Goal: Information Seeking & Learning: Compare options

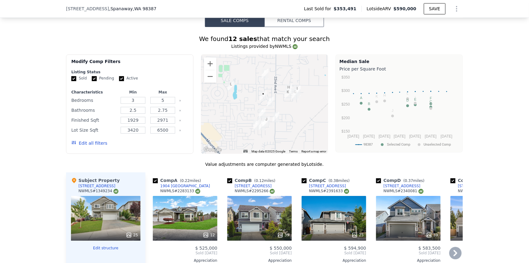
scroll to position [493, 0]
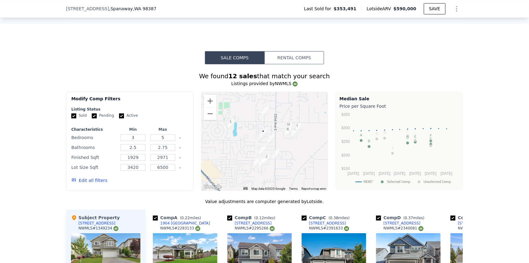
click at [291, 63] on button "Rental Comps" at bounding box center [294, 57] width 60 height 13
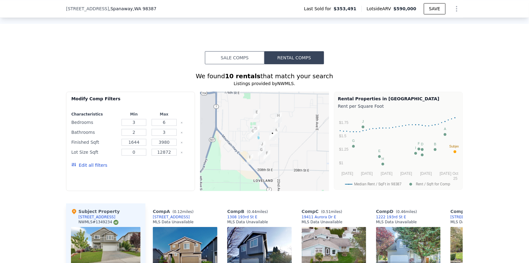
click at [239, 63] on button "Sale Comps" at bounding box center [235, 57] width 60 height 13
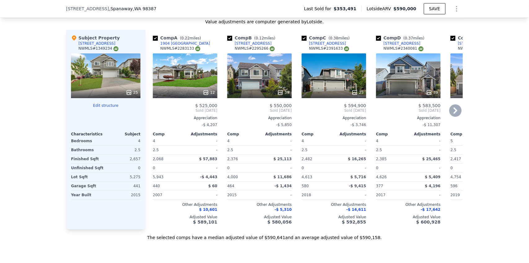
scroll to position [679, 0]
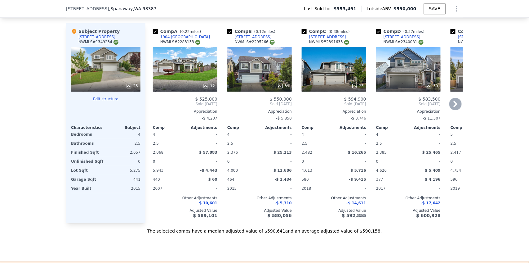
click at [343, 72] on div "25" at bounding box center [334, 69] width 64 height 45
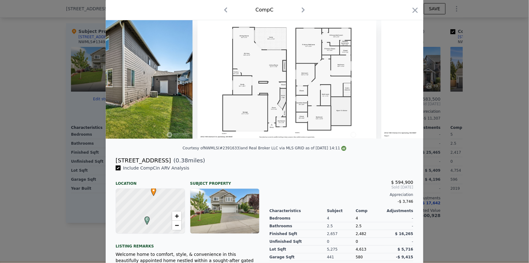
scroll to position [0, 3921]
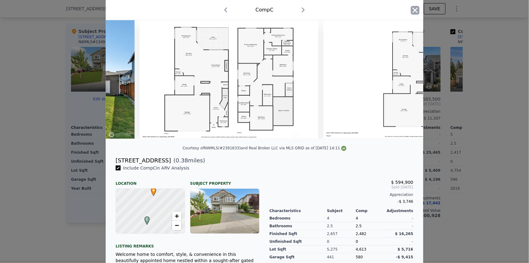
click at [417, 8] on icon "button" at bounding box center [415, 10] width 9 height 9
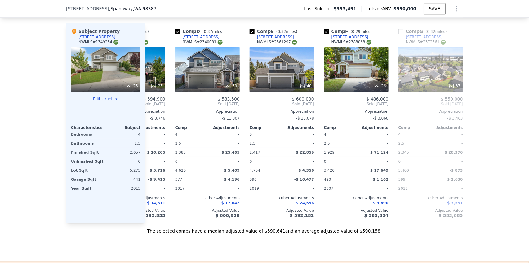
scroll to position [0, 206]
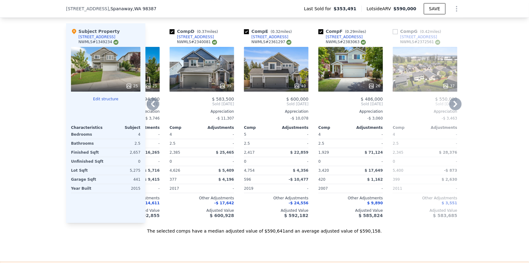
click at [202, 80] on div "39" at bounding box center [202, 69] width 64 height 45
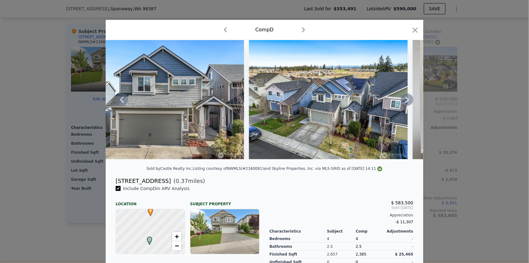
click at [410, 102] on icon at bounding box center [407, 99] width 12 height 12
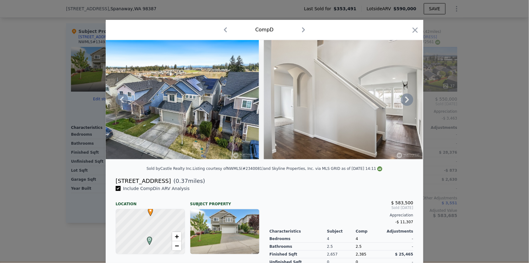
click at [408, 106] on icon at bounding box center [407, 99] width 12 height 12
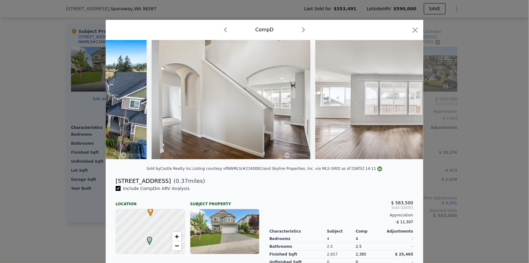
click at [407, 102] on img at bounding box center [394, 99] width 159 height 119
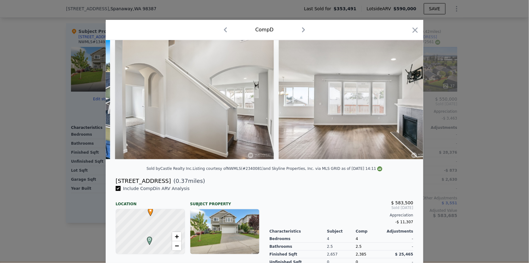
click at [407, 102] on img at bounding box center [358, 99] width 159 height 119
click at [406, 103] on img at bounding box center [358, 99] width 159 height 119
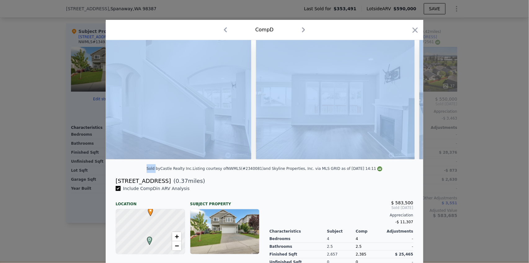
click at [407, 103] on div at bounding box center [264, 99] width 317 height 119
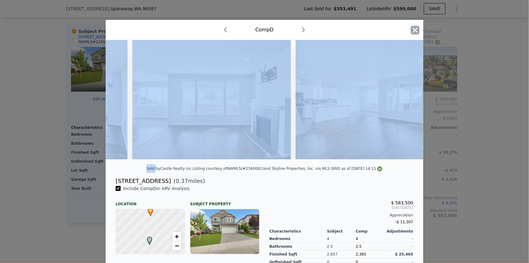
scroll to position [0, 467]
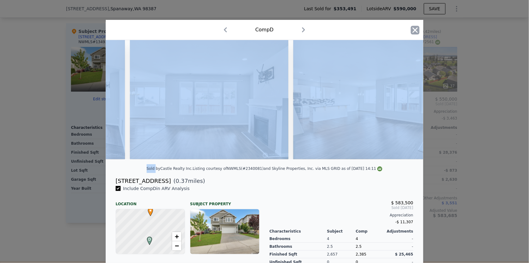
click at [415, 32] on icon "button" at bounding box center [415, 29] width 5 height 5
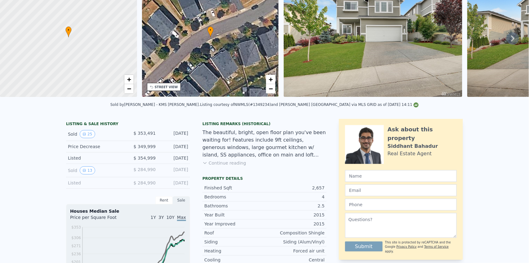
scroll to position [2, 0]
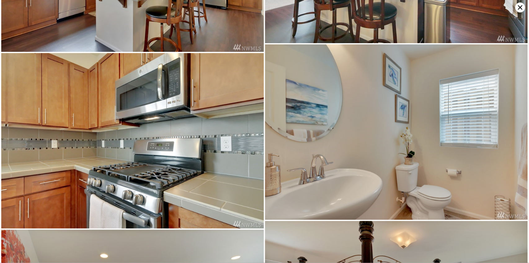
scroll to position [1051, 0]
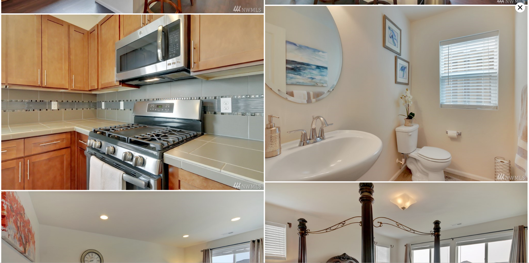
drag, startPoint x: 520, startPoint y: 8, endPoint x: 487, endPoint y: 36, distance: 43.3
click at [520, 8] on icon at bounding box center [520, 7] width 4 height 4
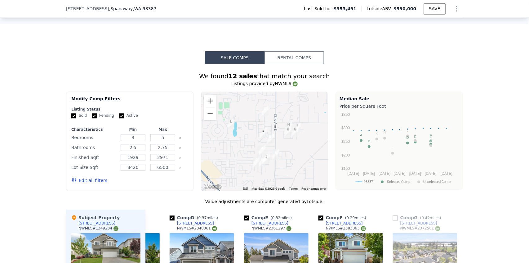
scroll to position [537, 0]
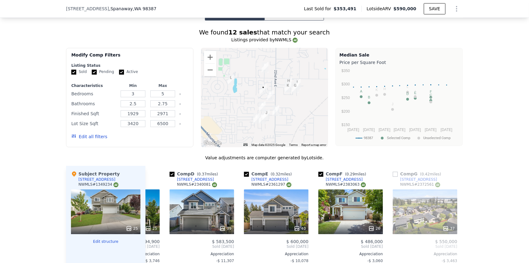
click at [269, 96] on img "2122 196th Street Ct E" at bounding box center [270, 95] width 7 height 11
click at [261, 106] on img "1904 199th St E" at bounding box center [262, 106] width 7 height 11
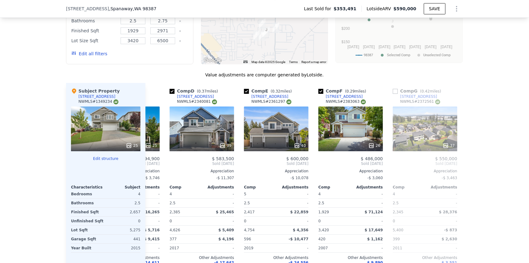
scroll to position [723, 0]
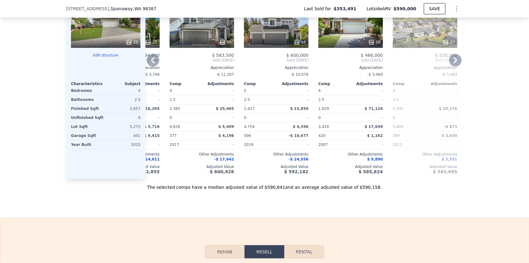
click at [151, 60] on icon at bounding box center [153, 60] width 4 height 6
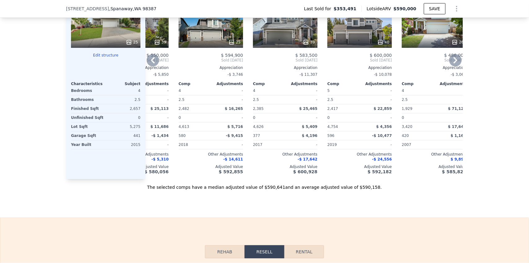
click at [151, 60] on div "Comp A ( 0.22 miles) [STREET_ADDRESS] # 2283133 12 $ 525,000 Sold [DATE] Apprec…" at bounding box center [303, 79] width 317 height 199
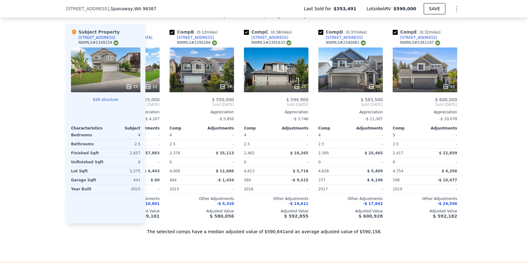
scroll to position [661, 0]
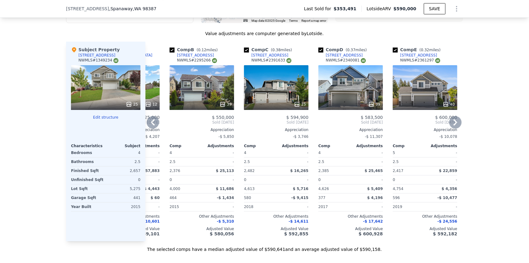
click at [349, 91] on div "39" at bounding box center [350, 87] width 64 height 45
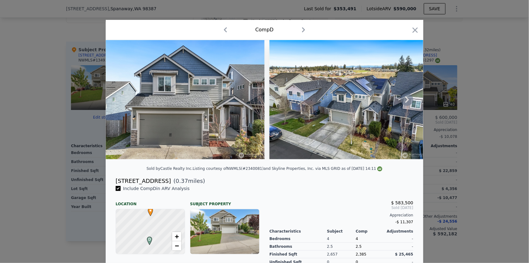
click at [405, 100] on icon at bounding box center [407, 99] width 12 height 12
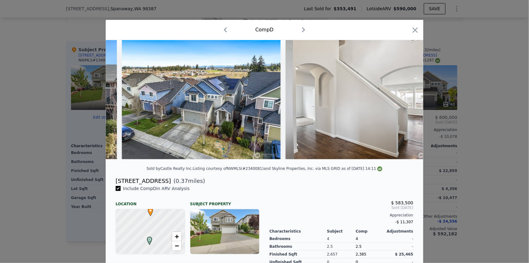
click at [405, 100] on img at bounding box center [364, 99] width 159 height 119
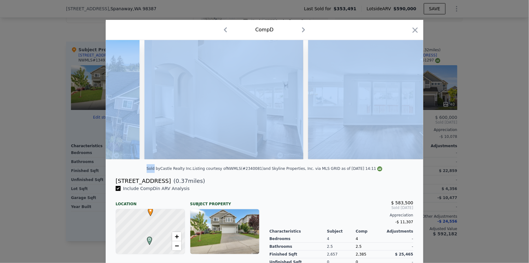
scroll to position [0, 298]
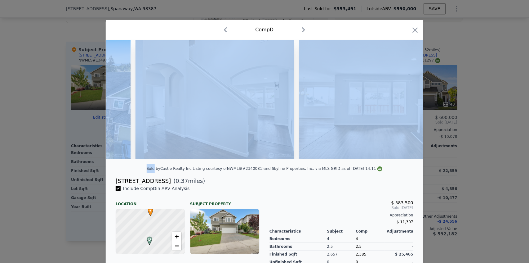
click at [405, 101] on img at bounding box center [378, 99] width 159 height 119
click at [365, 130] on img at bounding box center [378, 99] width 159 height 119
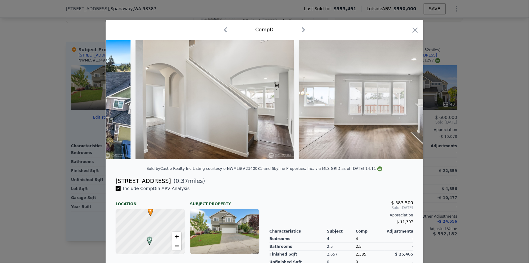
click at [326, 176] on div "Sold by Castle Realty Inc . Listing courtesy of NWMLS (#2340081) and Skyline Pr…" at bounding box center [264, 170] width 317 height 12
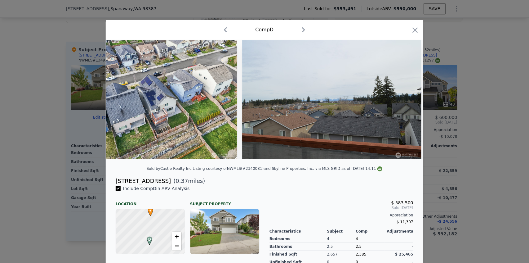
scroll to position [0, 5583]
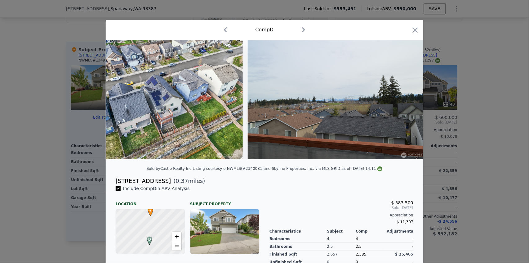
drag, startPoint x: 416, startPoint y: 28, endPoint x: 410, endPoint y: 34, distance: 8.8
click at [416, 28] on icon "button" at bounding box center [415, 30] width 9 height 9
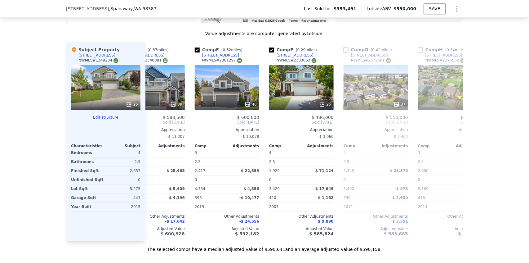
scroll to position [0, 264]
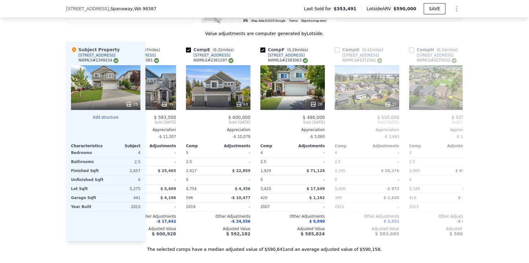
click at [493, 121] on div "We found 12 sales that match your search Listings provided by NWMLS Filters Map…" at bounding box center [264, 74] width 529 height 356
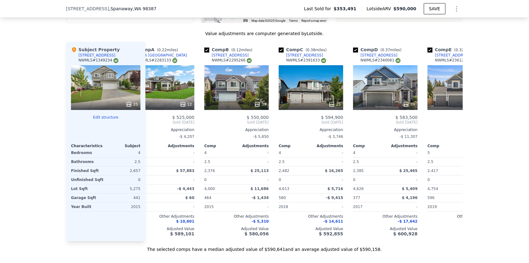
scroll to position [0, 19]
